Goal: Navigation & Orientation: Find specific page/section

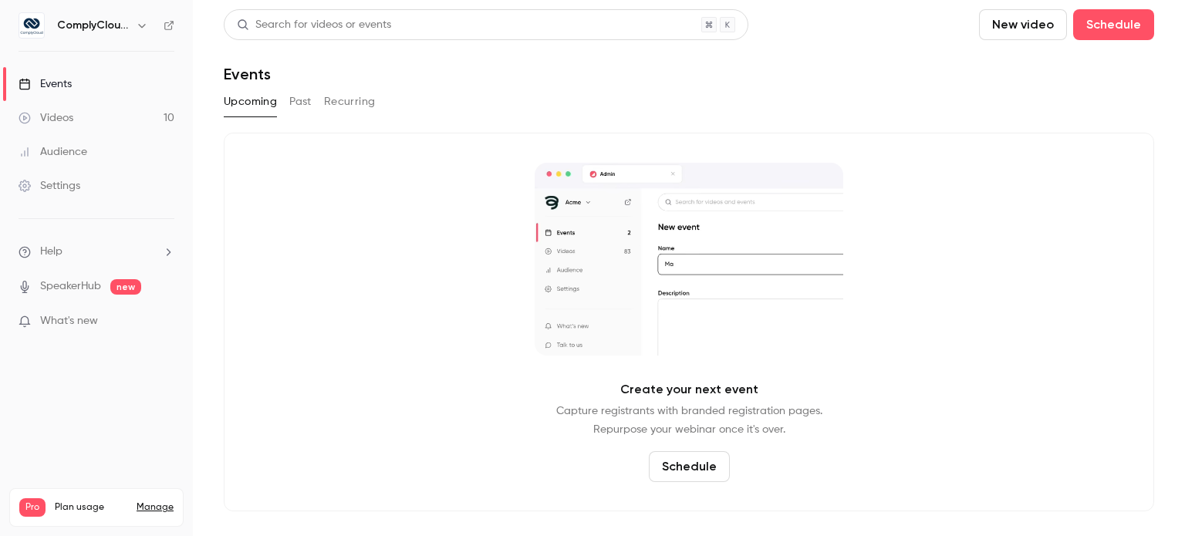
drag, startPoint x: 78, startPoint y: 18, endPoint x: 86, endPoint y: 25, distance: 10.4
click at [79, 19] on h6 "ComplyCloud ENG" at bounding box center [93, 25] width 73 height 15
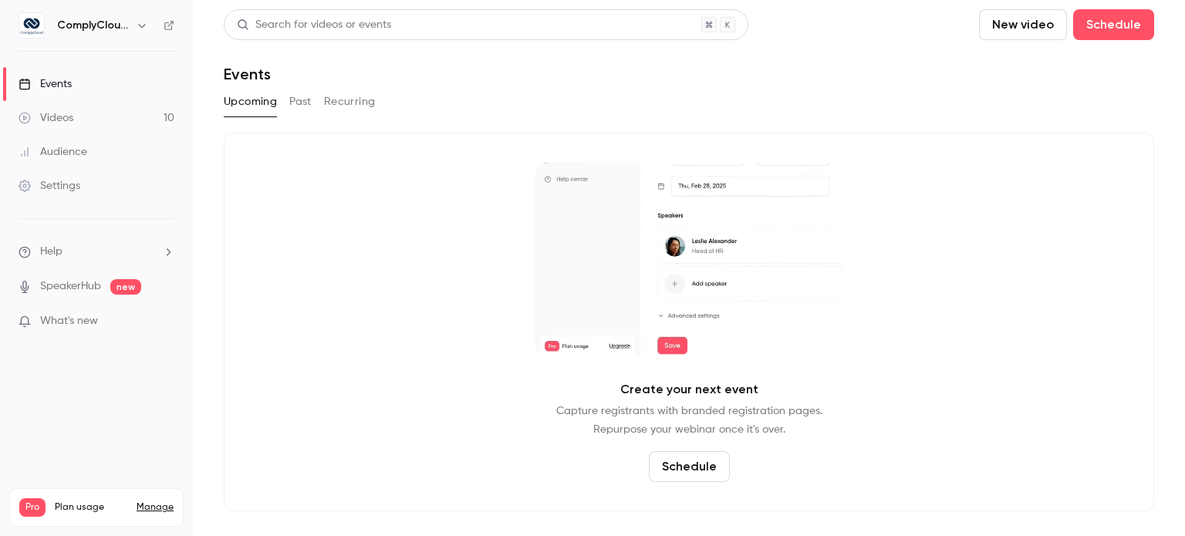
click at [86, 25] on h6 "ComplyCloud ENG" at bounding box center [93, 25] width 73 height 15
click at [147, 23] on icon "button" at bounding box center [142, 25] width 12 height 12
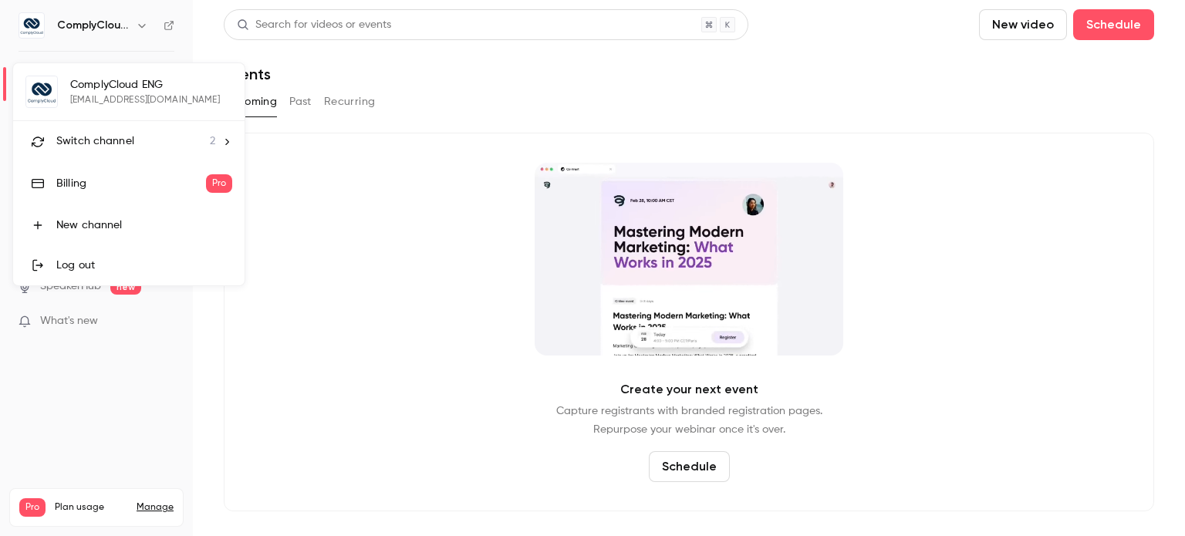
click at [210, 133] on span "2" at bounding box center [212, 141] width 5 height 16
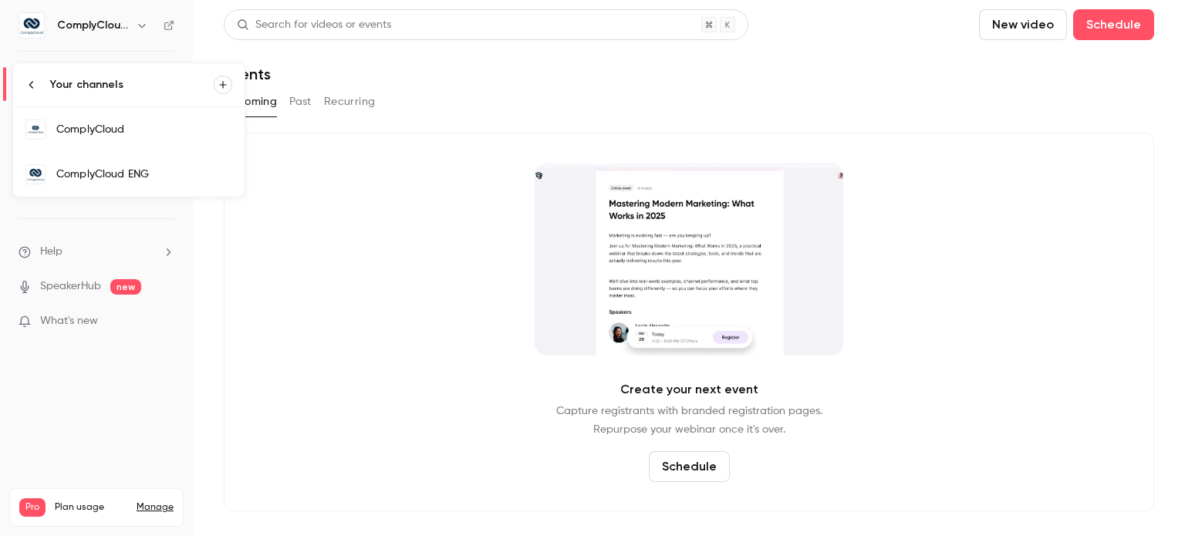
click at [148, 84] on div "Your channels" at bounding box center [132, 84] width 164 height 15
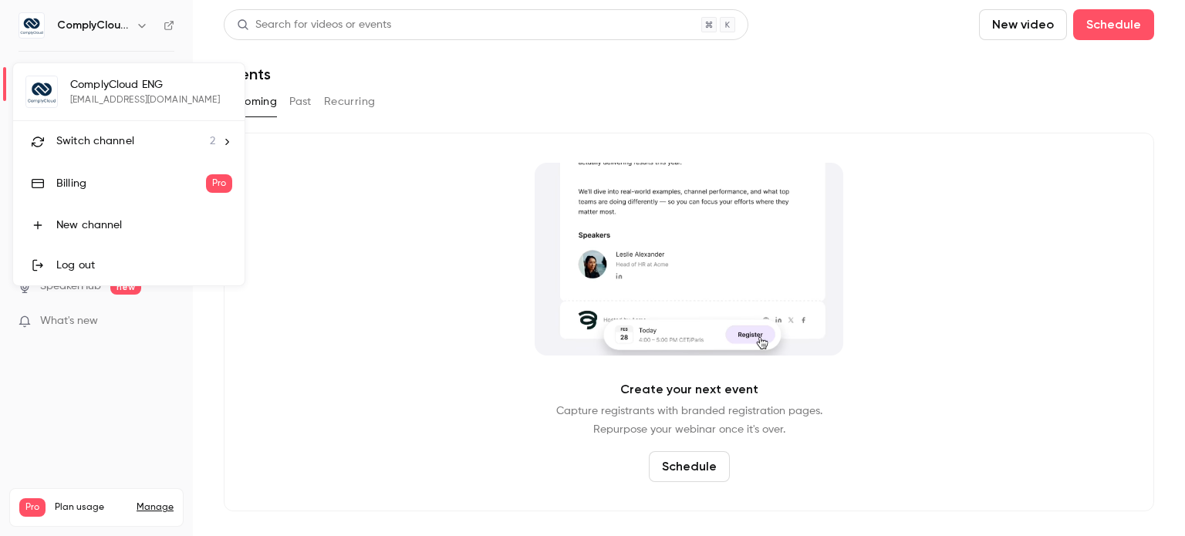
click at [118, 144] on span "Switch channel" at bounding box center [95, 141] width 78 height 16
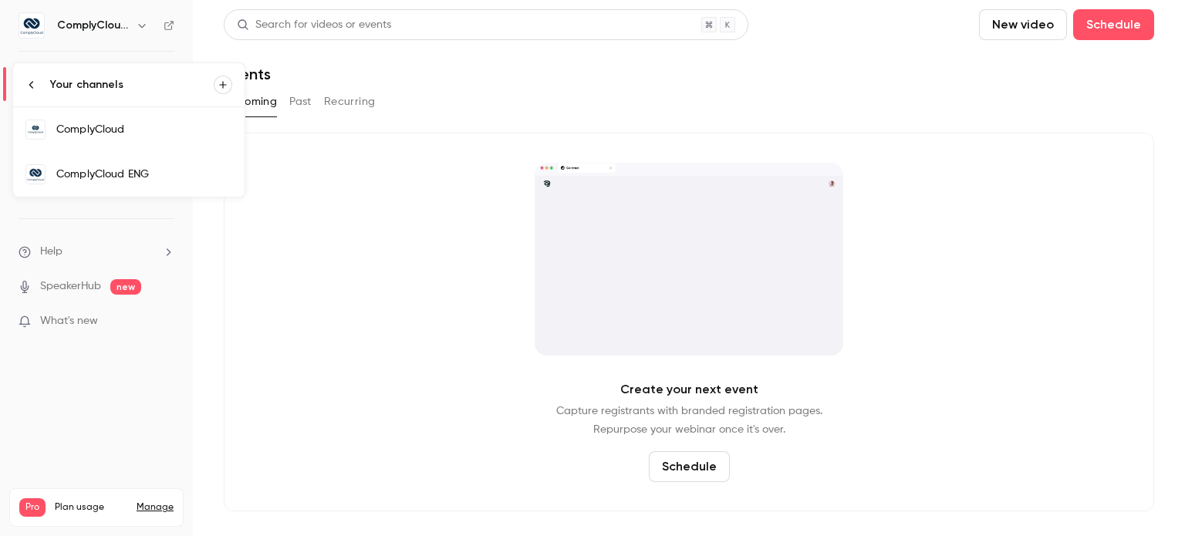
click at [120, 133] on div "ComplyCloud" at bounding box center [144, 129] width 176 height 15
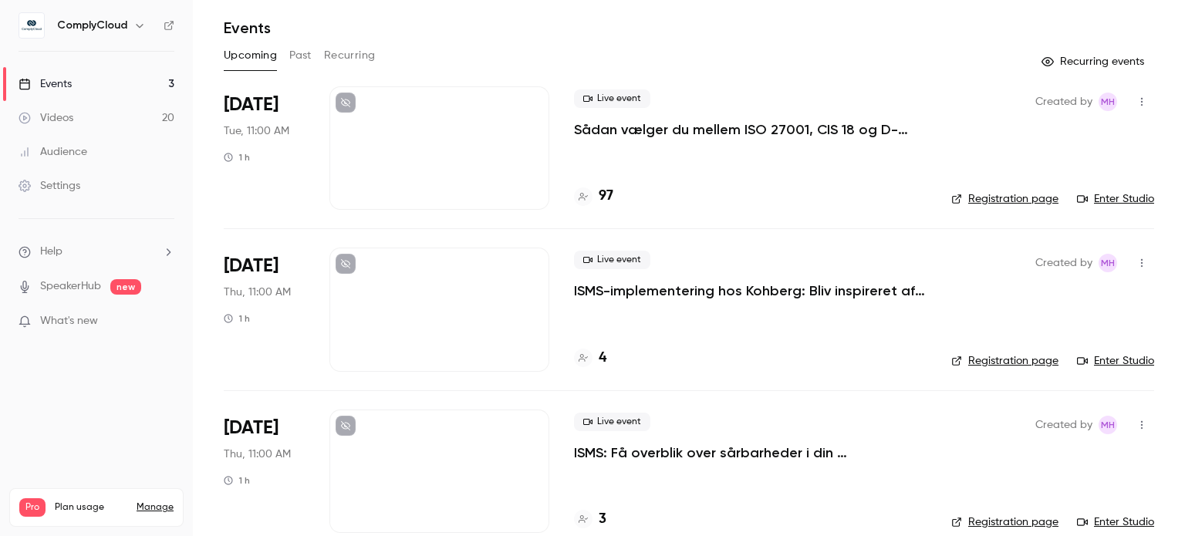
scroll to position [70, 0]
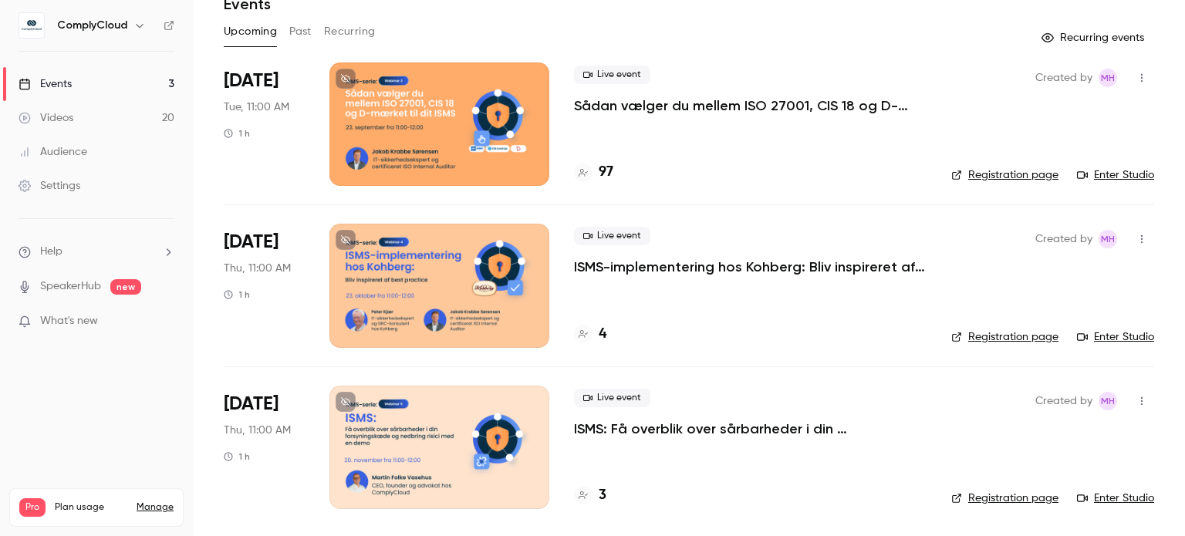
drag, startPoint x: 478, startPoint y: 158, endPoint x: 753, endPoint y: 174, distance: 275.1
click at [780, 180] on div "97" at bounding box center [750, 172] width 353 height 21
